Goal: Task Accomplishment & Management: Complete application form

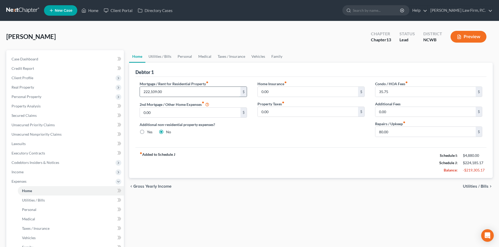
click at [174, 89] on input "222,109.00" at bounding box center [190, 92] width 100 height 10
type input "1,587"
click at [246, 135] on div "Additional non-residential property expenses? Yes No" at bounding box center [193, 128] width 107 height 13
click at [256, 159] on div "fiber_manual_record Added to Schedule J Schedule I: $4,880.00 Schedule J: $3,66…" at bounding box center [310, 163] width 351 height 31
click at [167, 56] on link "Utilities / Bills" at bounding box center [159, 56] width 29 height 13
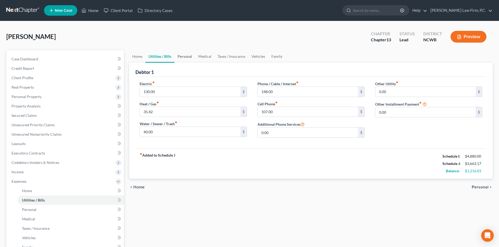
click at [184, 54] on link "Personal" at bounding box center [184, 56] width 21 height 13
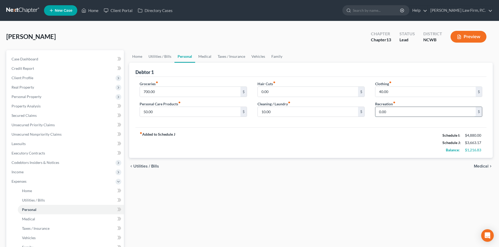
click at [397, 113] on input "0.00" at bounding box center [425, 112] width 100 height 10
type input "50"
click at [224, 76] on div "Debtor 1" at bounding box center [310, 70] width 351 height 14
click at [205, 57] on link "Medical" at bounding box center [204, 56] width 19 height 13
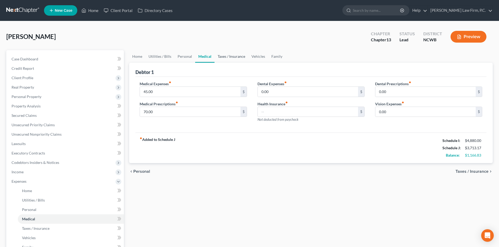
click at [240, 51] on link "Taxes / Insurance" at bounding box center [231, 56] width 34 height 13
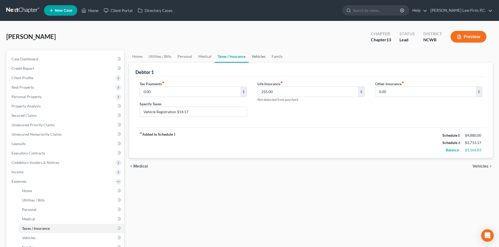
click at [258, 55] on link "Vehicles" at bounding box center [258, 56] width 20 height 13
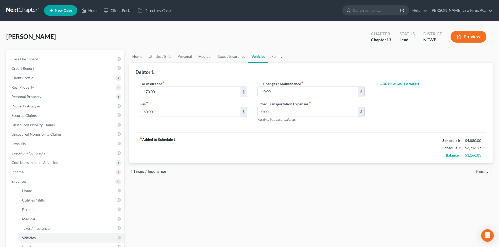
click at [378, 84] on icon "button" at bounding box center [377, 84] width 4 height 4
click at [386, 91] on input "text" at bounding box center [420, 92] width 91 height 10
type input "0"
click at [478, 90] on icon "button" at bounding box center [477, 92] width 4 height 4
click at [275, 55] on link "Family" at bounding box center [276, 56] width 17 height 13
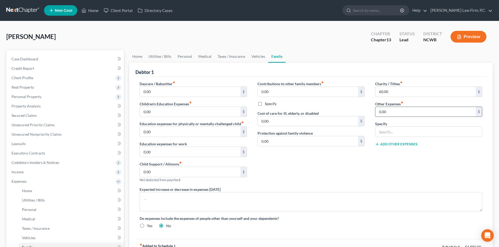
click at [389, 115] on input "0.00" at bounding box center [425, 112] width 100 height 10
type input "14.17"
type input "Vehicle Registration"
click at [226, 55] on link "Taxes / Insurance" at bounding box center [231, 56] width 34 height 13
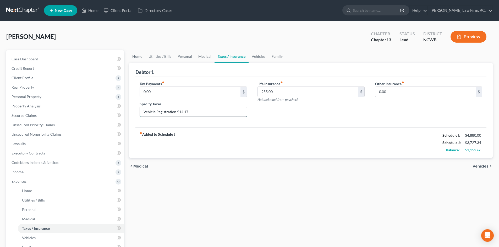
click at [205, 114] on input "Vehicle Registration $14.17" at bounding box center [193, 112] width 107 height 10
click at [299, 163] on div "chevron_left Medical Vehicles chevron_right" at bounding box center [310, 166] width 363 height 17
click at [138, 57] on link "Home" at bounding box center [137, 56] width 16 height 13
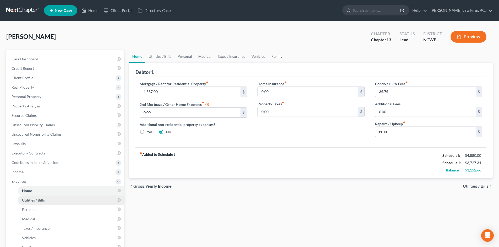
click at [45, 201] on link "Utilities / Bills" at bounding box center [71, 200] width 106 height 9
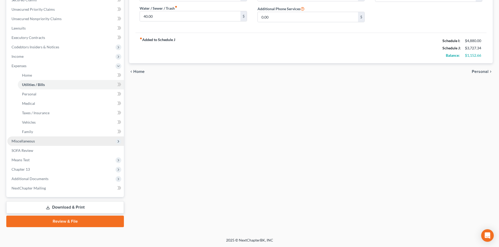
click at [36, 142] on span "Miscellaneous" at bounding box center [65, 141] width 117 height 9
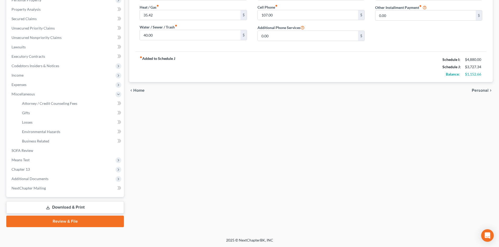
scroll to position [97, 0]
click at [65, 108] on link "Gifts" at bounding box center [71, 112] width 106 height 9
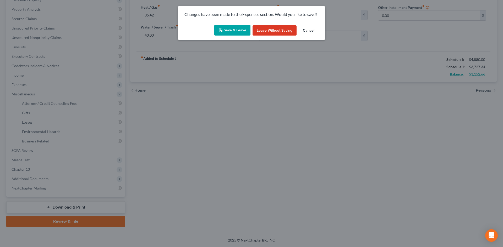
click at [229, 32] on button "Save & Leave" at bounding box center [232, 30] width 36 height 11
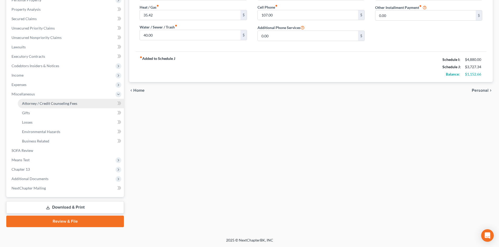
click at [69, 107] on link "Attorney / Credit Counseling Fees" at bounding box center [71, 103] width 106 height 9
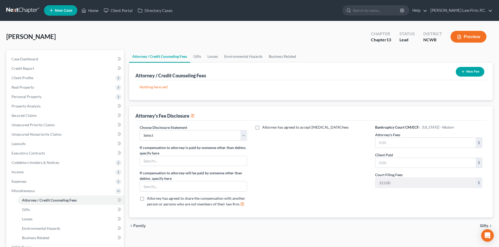
click at [462, 70] on icon "button" at bounding box center [463, 72] width 4 height 4
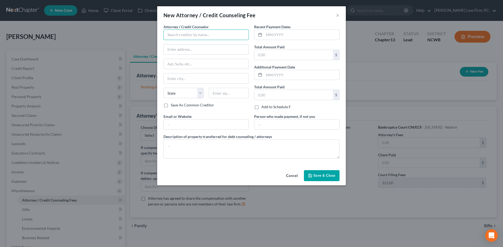
click at [207, 39] on input "text" at bounding box center [205, 35] width 85 height 10
click at [200, 43] on div "[PERSON_NAME], P.C." at bounding box center [195, 43] width 54 height 5
type input "[PERSON_NAME], P.C."
type input "53 S. French Broad Ste. 301"
type input "Asheville"
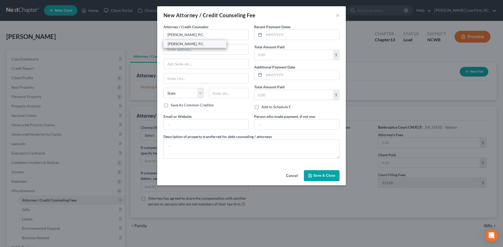
select select "28"
type input "28801"
click at [270, 34] on input "text" at bounding box center [301, 35] width 75 height 10
type input "[DATE]"
click at [265, 55] on input "text" at bounding box center [293, 55] width 79 height 10
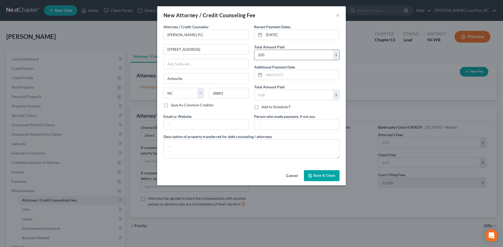
type input "250"
click at [270, 147] on textarea at bounding box center [251, 149] width 176 height 19
click at [331, 178] on span "Save & Close" at bounding box center [324, 176] width 22 height 4
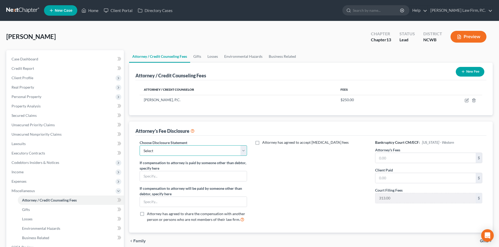
click at [190, 151] on select "Select Minimum Fee - one-off case Hourly Fee/Trust Deposit Minimum Fee Conversi…" at bounding box center [193, 151] width 107 height 10
click at [262, 143] on label "Attorney has agreed to accept retainer fees" at bounding box center [305, 142] width 86 height 5
click at [264, 143] on input "Attorney has agreed to accept retainer fees" at bounding box center [265, 141] width 3 height 3
checkbox input "true"
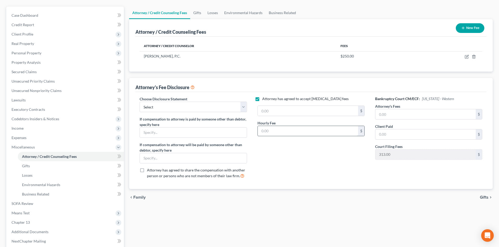
scroll to position [79, 0]
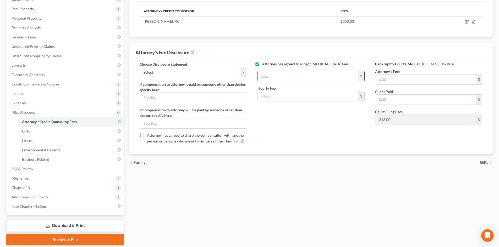
click at [268, 79] on input "text" at bounding box center [308, 76] width 100 height 10
type input "350"
click at [218, 74] on select "Select Minimum Fee - one-off case Hourly Fee/Trust Deposit Minimum Fee Conversi…" at bounding box center [193, 72] width 107 height 10
select select "6"
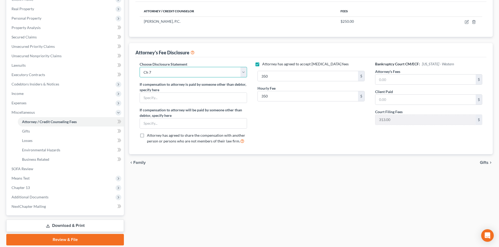
click at [140, 67] on select "Select Minimum Fee - one-off case Hourly Fee/Trust Deposit Minimum Fee Conversi…" at bounding box center [193, 72] width 107 height 10
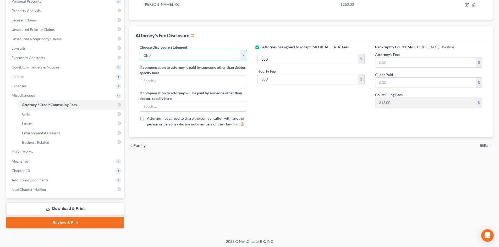
scroll to position [97, 0]
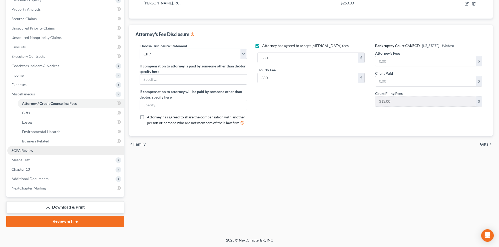
click at [35, 150] on link "SOFA Review" at bounding box center [65, 150] width 117 height 9
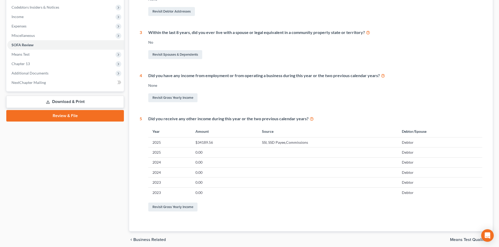
scroll to position [157, 0]
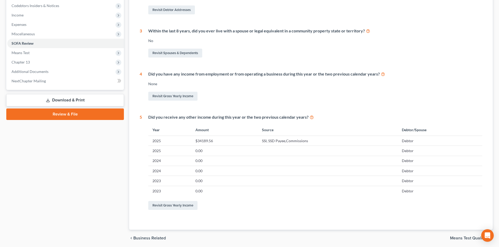
click at [201, 141] on td "$34189.56" at bounding box center [224, 141] width 67 height 10
click at [293, 143] on td "SSI, SSD Payee,Commissions" at bounding box center [328, 141] width 140 height 10
click at [173, 203] on link "Revisit Gross Yearly Income" at bounding box center [172, 205] width 49 height 9
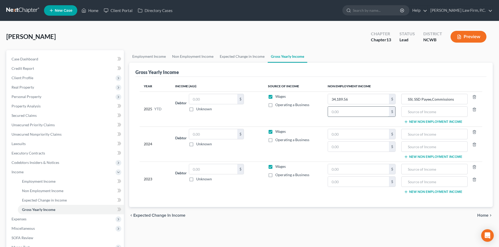
click at [342, 111] on input "text" at bounding box center [358, 112] width 61 height 10
type input "0"
drag, startPoint x: 408, startPoint y: 100, endPoint x: 421, endPoint y: 100, distance: 13.1
click at [421, 100] on input "SSI, SSD Payee,Commissions" at bounding box center [434, 99] width 60 height 10
type input "Commissions"
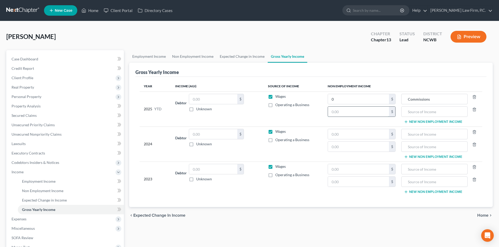
click at [352, 112] on input "text" at bounding box center [358, 112] width 61 height 10
type input "18,709.60"
click at [415, 111] on input "text" at bounding box center [434, 112] width 60 height 10
type input "SSD for Son"
click at [413, 150] on input "text" at bounding box center [434, 147] width 60 height 10
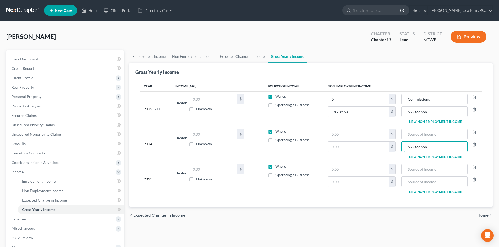
type input "SSD for Son"
click at [352, 145] on input "text" at bounding box center [358, 147] width 61 height 10
type input "28,064.40"
click at [339, 183] on input "text" at bounding box center [358, 182] width 61 height 10
type input "28,064.40"
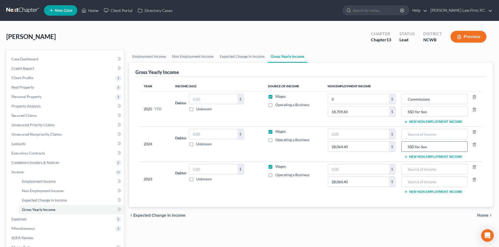
drag, startPoint x: 434, startPoint y: 149, endPoint x: 406, endPoint y: 151, distance: 27.6
click at [406, 151] on input "SSD for Son" at bounding box center [434, 147] width 60 height 10
click at [416, 180] on input "text" at bounding box center [434, 182] width 60 height 10
paste input "SSD for Son"
type input "SSD for Son"
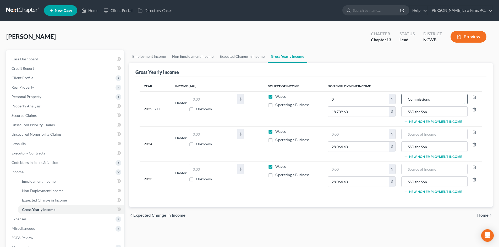
drag, startPoint x: 434, startPoint y: 100, endPoint x: 405, endPoint y: 97, distance: 29.7
click at [405, 97] on input "Commissions" at bounding box center [434, 99] width 60 height 10
click at [411, 138] on input "text" at bounding box center [434, 134] width 60 height 10
paste input "Commissions"
type input "Commissions"
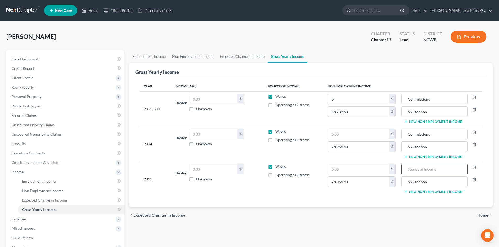
click at [413, 172] on input "text" at bounding box center [434, 169] width 60 height 10
paste input "Commissions"
type input "Commissions"
click at [189, 57] on link "Non Employment Income" at bounding box center [193, 56] width 48 height 13
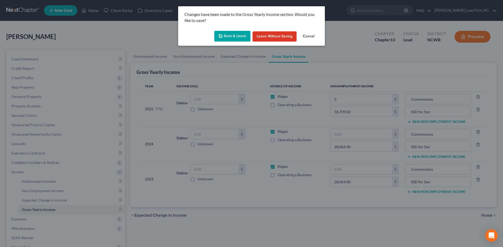
click at [228, 38] on button "Save & Leave" at bounding box center [232, 36] width 36 height 11
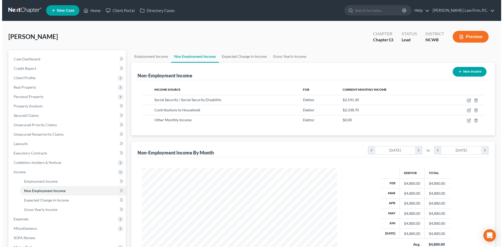
scroll to position [98, 206]
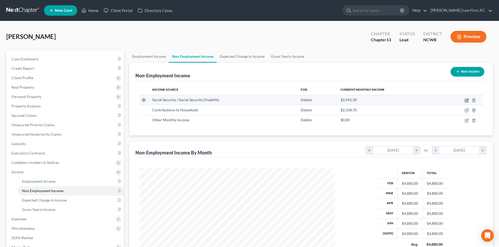
click at [467, 99] on icon "button" at bounding box center [467, 100] width 4 height 4
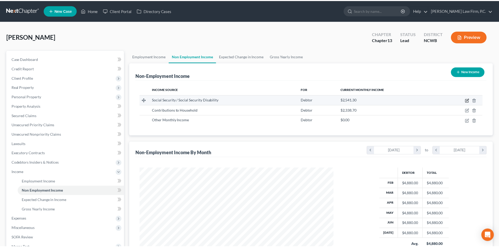
scroll to position [98, 208]
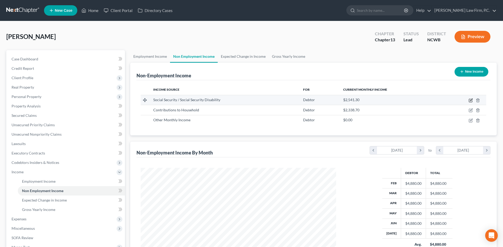
select select "4"
select select "0"
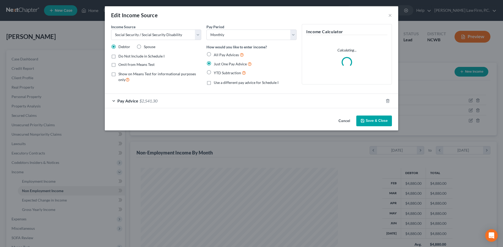
click at [343, 120] on button "Cancel" at bounding box center [344, 121] width 20 height 10
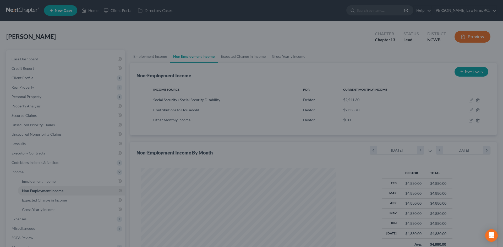
scroll to position [261756, 261648]
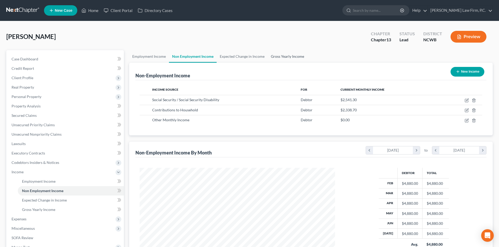
click at [294, 55] on link "Gross Yearly Income" at bounding box center [288, 56] width 40 height 13
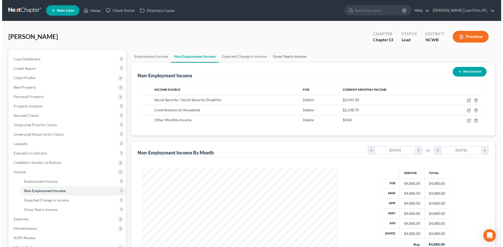
scroll to position [98, 208]
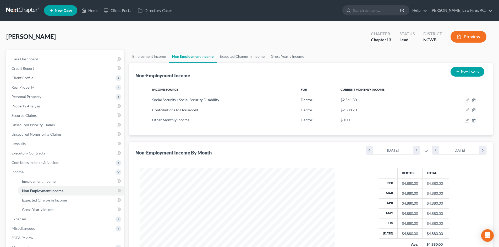
scroll to position [98, 206]
click at [280, 56] on link "Gross Yearly Income" at bounding box center [288, 56] width 40 height 13
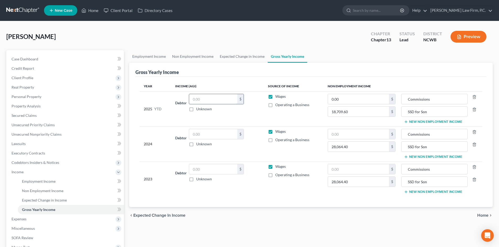
click at [197, 100] on input "text" at bounding box center [213, 99] width 48 height 10
drag, startPoint x: 195, startPoint y: 99, endPoint x: 186, endPoint y: 99, distance: 8.6
click at [194, 99] on input "30,330.40" at bounding box center [213, 99] width 48 height 10
type input "20,330.40"
click at [197, 128] on td "Debtor $ Unknown Balance Undetermined $ Unknown" at bounding box center [217, 144] width 92 height 35
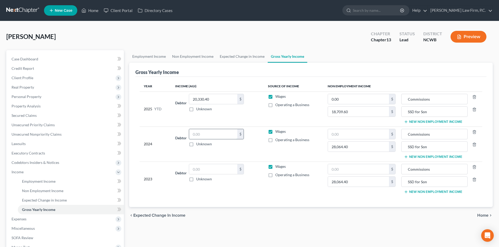
click at [199, 132] on input "text" at bounding box center [213, 134] width 48 height 10
type input "30,495.60"
click at [200, 169] on input "text" at bounding box center [213, 169] width 48 height 10
type input "30"
click at [444, 123] on button "New Non Employment Income" at bounding box center [433, 122] width 58 height 4
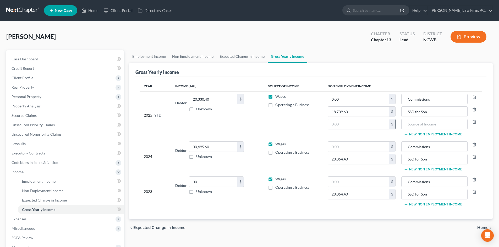
click at [351, 125] on input "text" at bounding box center [358, 124] width 61 height 10
type input "20,330.40"
click at [417, 123] on input "text" at bounding box center [434, 124] width 60 height 10
type input "Social Security"
click at [423, 168] on button "New Non Employment Income" at bounding box center [433, 170] width 58 height 4
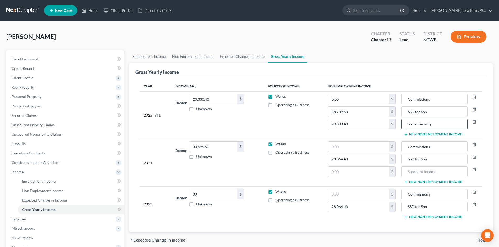
drag, startPoint x: 436, startPoint y: 124, endPoint x: 405, endPoint y: 122, distance: 31.0
click at [405, 122] on input "Social Security" at bounding box center [434, 124] width 60 height 10
click at [416, 166] on td "Commissions SSD for Son New Non Employment Income" at bounding box center [441, 163] width 82 height 48
click at [415, 170] on input "text" at bounding box center [434, 172] width 60 height 10
paste input "Social Security"
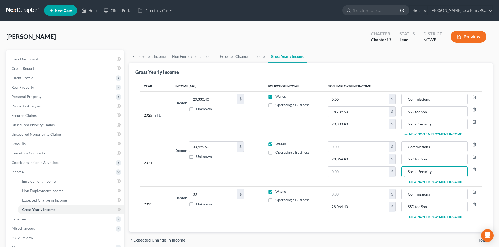
type input "Social Security"
click at [414, 217] on button "New Non Employment Income" at bounding box center [433, 217] width 58 height 4
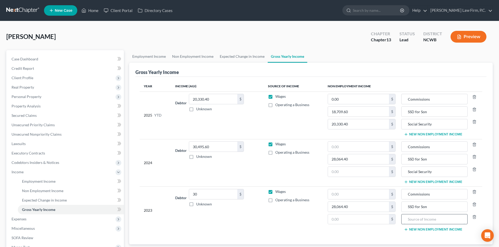
click at [414, 218] on input "text" at bounding box center [434, 220] width 60 height 10
paste input "Social Security"
type input "Social Security"
click at [199, 198] on input "30" at bounding box center [213, 195] width 48 height 10
type input "30,495.60"
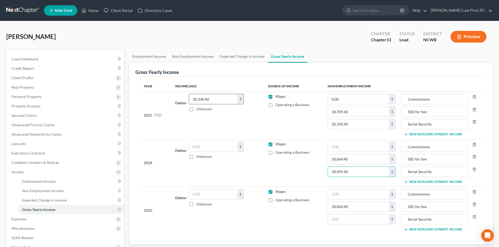
click at [222, 99] on input "20,330.40" at bounding box center [213, 99] width 48 height 10
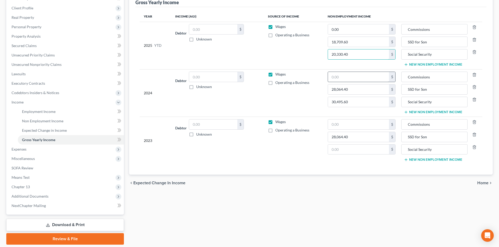
scroll to position [79, 0]
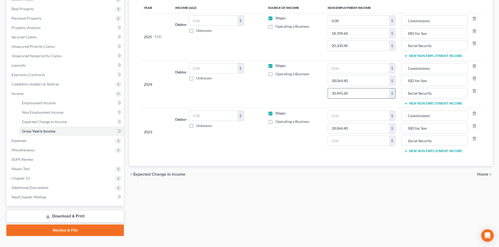
click at [356, 95] on input "30,495.60" at bounding box center [358, 94] width 61 height 10
click at [347, 139] on input "text" at bounding box center [358, 141] width 61 height 10
paste input "30,495.60"
type input "30,495.60"
click at [174, 151] on td "Debtor $ Unknown Balance Undetermined $ Unknown" at bounding box center [217, 131] width 92 height 47
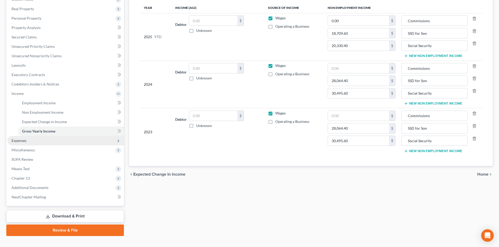
click at [41, 138] on span "Expenses" at bounding box center [65, 140] width 117 height 9
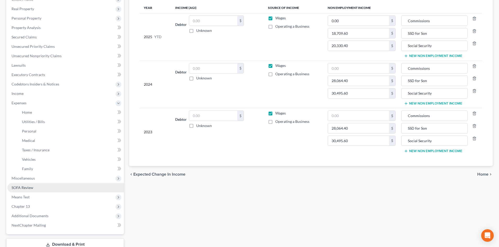
click at [31, 187] on span "SOFA Review" at bounding box center [23, 188] width 22 height 4
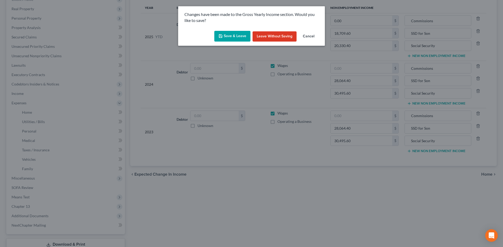
click at [223, 38] on icon "button" at bounding box center [220, 36] width 4 height 4
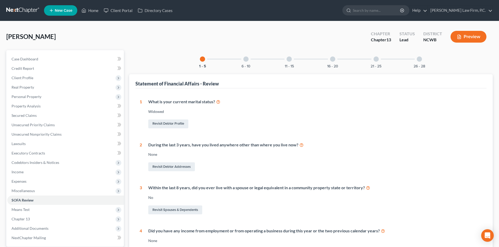
click at [242, 62] on div "6 - 10" at bounding box center [246, 59] width 18 height 18
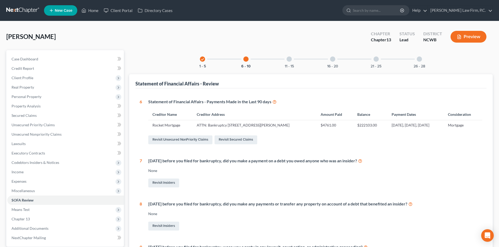
click at [290, 63] on div "11 - 15" at bounding box center [289, 59] width 18 height 18
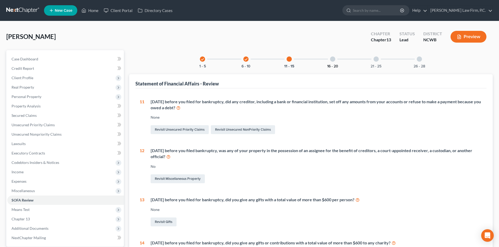
click at [327, 66] on button "16 - 20" at bounding box center [332, 67] width 11 height 4
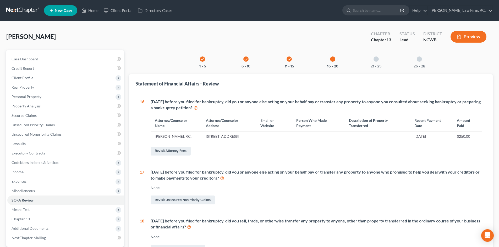
click at [354, 61] on div "check 1 - 5 check 6 - 10 check 11 - 15 16 - 20 21 - 25 26 - 28" at bounding box center [311, 59] width 235 height 18
click at [373, 63] on div "21 - 25" at bounding box center [376, 59] width 18 height 18
